Goal: Task Accomplishment & Management: Complete application form

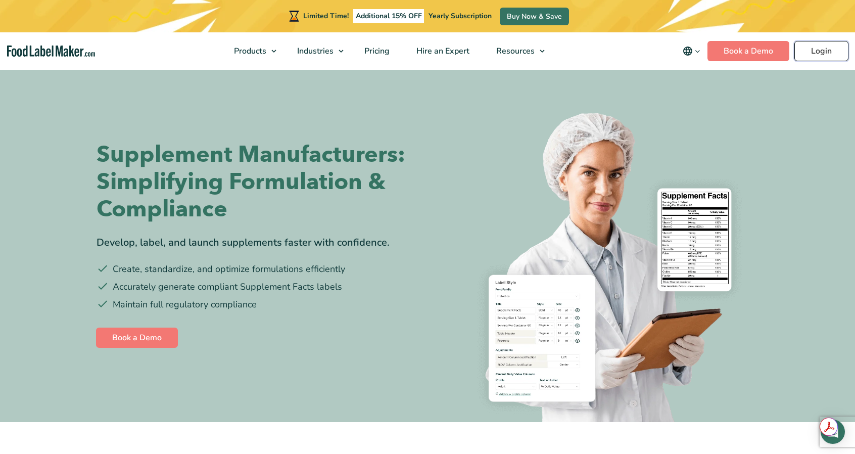
click at [814, 51] on link "Login" at bounding box center [821, 51] width 54 height 20
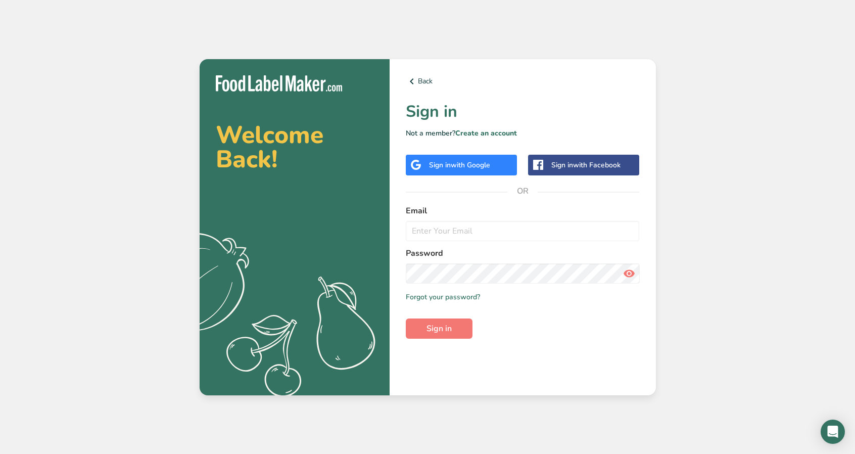
click at [459, 161] on span "with Google" at bounding box center [470, 165] width 39 height 10
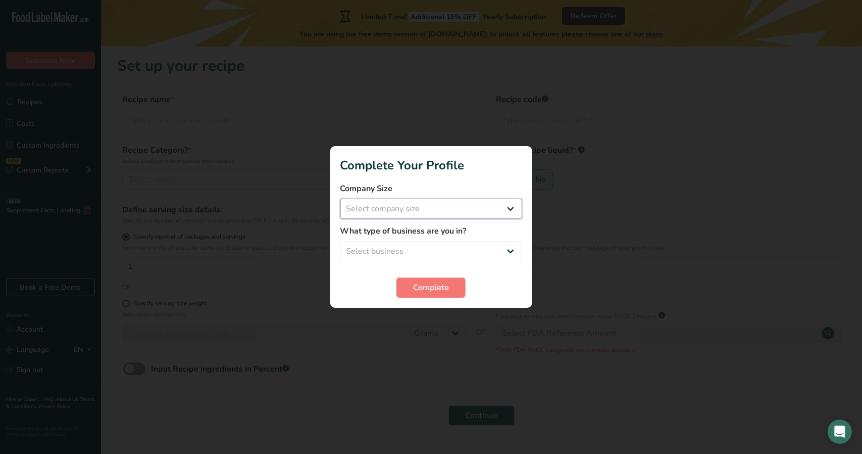
click at [445, 210] on select "Select company size Fewer than 10 Employees 10 to 50 Employees 51 to 500 Employ…" at bounding box center [432, 209] width 182 height 20
select select "2"
click at [341, 199] on select "Select company size Fewer than 10 Employees 10 to 50 Employees 51 to 500 Employ…" at bounding box center [432, 209] width 182 height 20
click at [432, 247] on select "Select business Packaged Food Manufacturer Restaurant & Cafe Bakery Meal Plans …" at bounding box center [432, 251] width 182 height 20
select select "1"
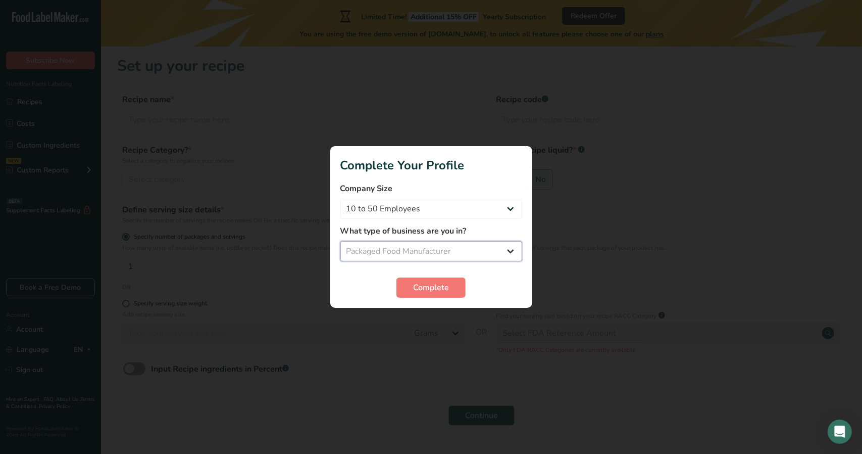
click at [341, 241] on select "Select business Packaged Food Manufacturer Restaurant & Cafe Bakery Meal Plans …" at bounding box center [432, 251] width 182 height 20
click at [466, 255] on select "Packaged Food Manufacturer Restaurant & Cafe Bakery Meal Plans & Catering Compa…" at bounding box center [432, 251] width 182 height 20
click at [341, 241] on select "Packaged Food Manufacturer Restaurant & Cafe Bakery Meal Plans & Catering Compa…" at bounding box center [432, 251] width 182 height 20
click at [427, 281] on button "Complete" at bounding box center [431, 287] width 69 height 20
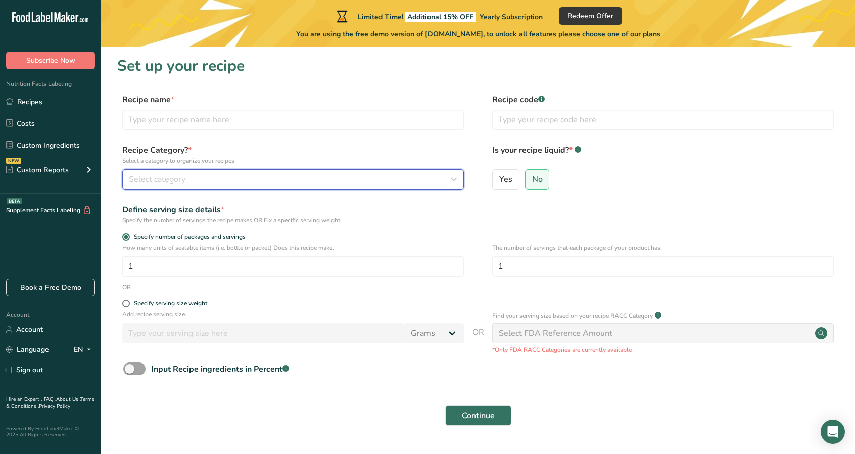
click at [230, 177] on div "Select category" at bounding box center [290, 179] width 322 height 12
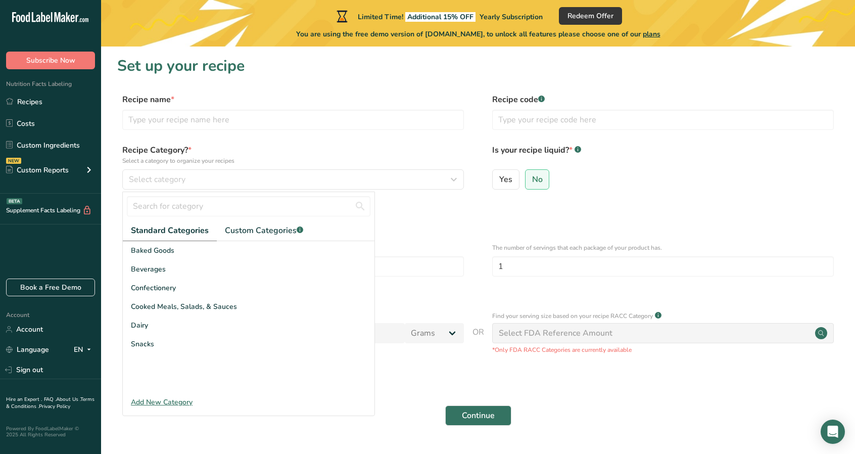
click at [323, 133] on div "Recipe name * Recipe code .a-a{fill:#347362;}.b-a{fill:#fff;}" at bounding box center [477, 114] width 721 height 42
